Goal: Task Accomplishment & Management: Use online tool/utility

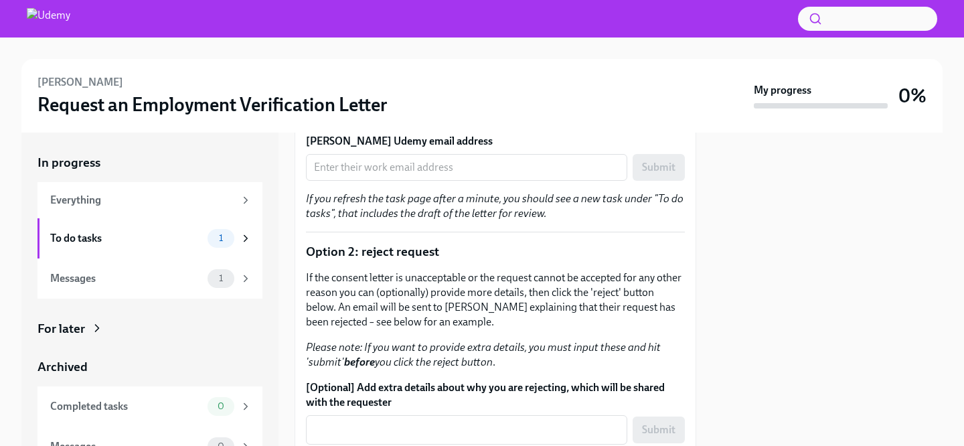
scroll to position [472, 0]
click at [438, 164] on input "ERIN SLATTERY's Udemy email address" at bounding box center [466, 168] width 321 height 27
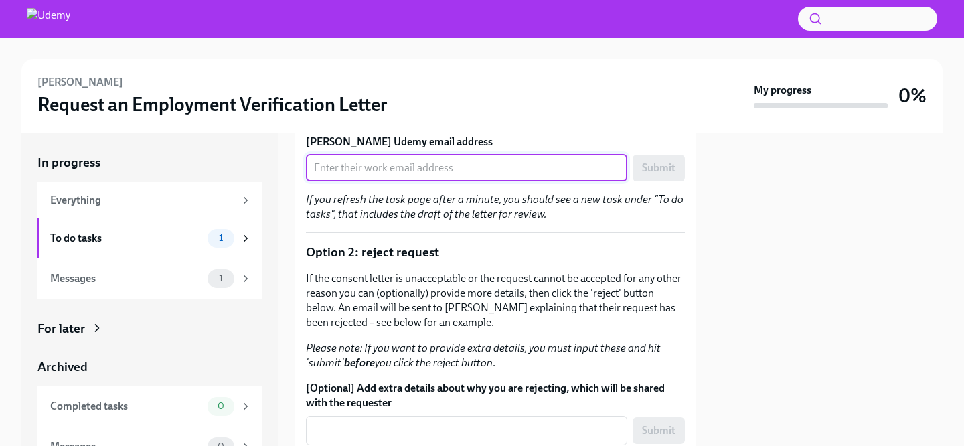
paste input "erin.slattery@udemy.com"
type input "erin.slattery@udemy.com"
click at [660, 167] on span "Submit" at bounding box center [658, 167] width 33 height 13
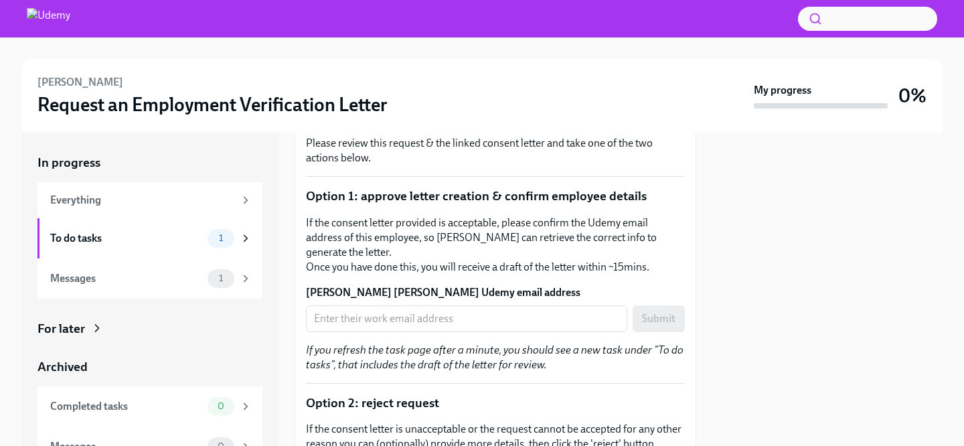
scroll to position [320, 0]
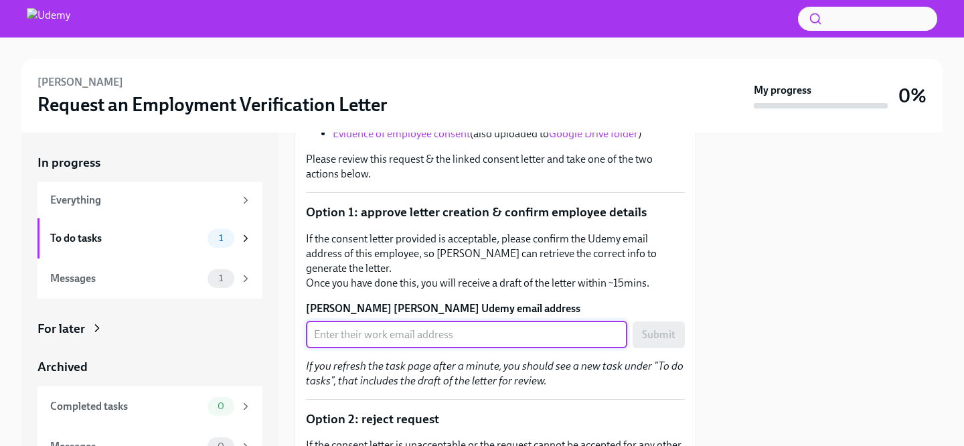
click at [484, 321] on input "Victoria Stephanie Persson's Udemy email address" at bounding box center [466, 334] width 321 height 27
paste input "victoria.persson@udemy.com"
type input "victoria.persson@udemy.com"
click at [662, 328] on span "Submit" at bounding box center [658, 334] width 33 height 13
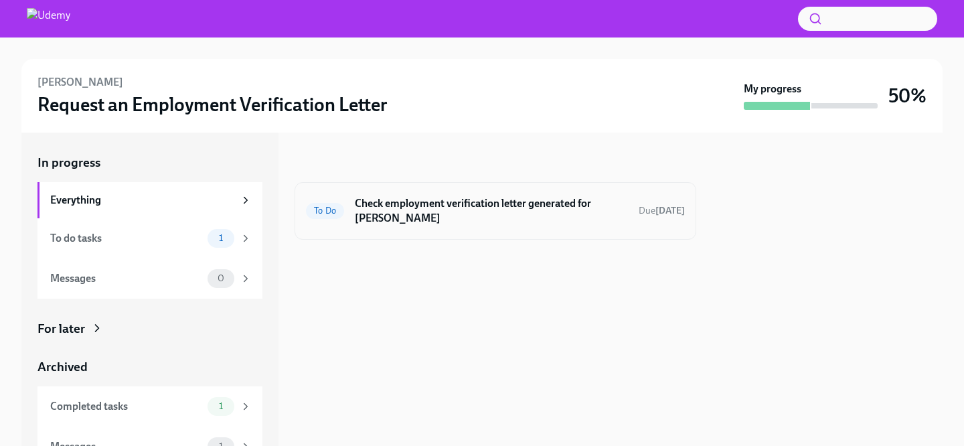
click at [455, 215] on h6 "Check employment verification letter generated for [PERSON_NAME]" at bounding box center [491, 210] width 273 height 29
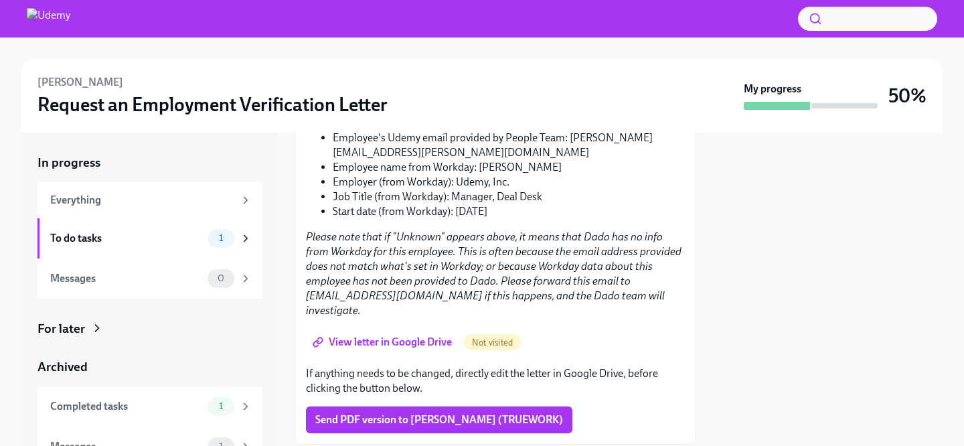
scroll to position [293, 0]
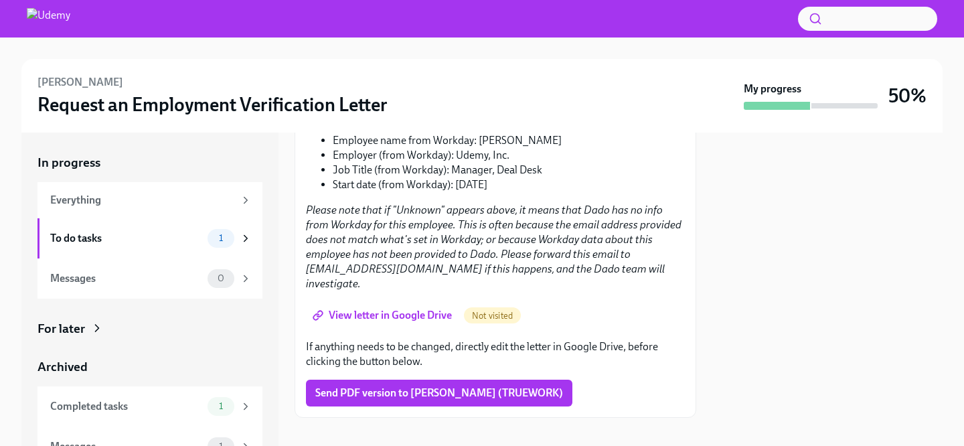
click at [403, 308] on span "View letter in Google Drive" at bounding box center [383, 314] width 137 height 13
click at [416, 386] on span "Send PDF version to [PERSON_NAME] (TRUEWORK)" at bounding box center [439, 392] width 248 height 13
